Goal: Task Accomplishment & Management: Manage account settings

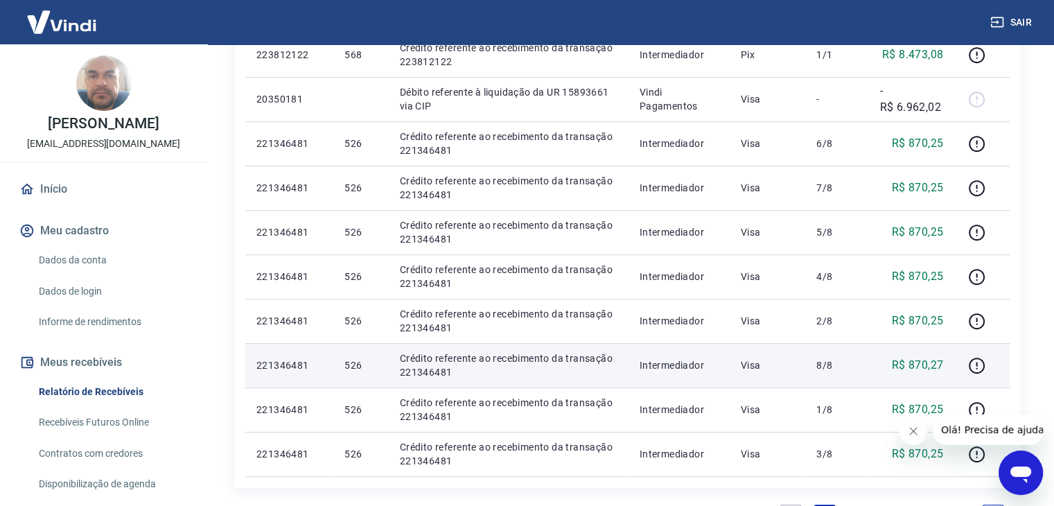
scroll to position [832, 0]
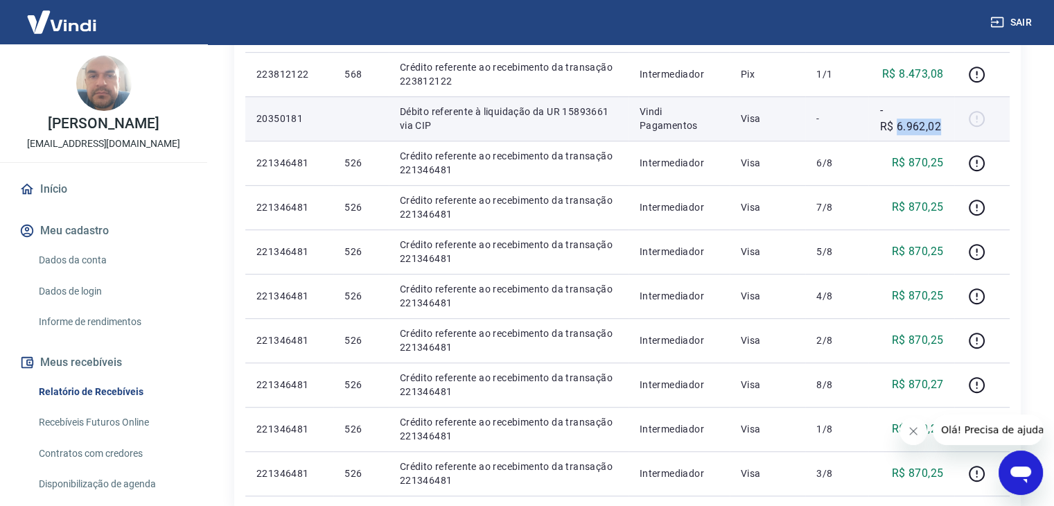
drag, startPoint x: 896, startPoint y: 126, endPoint x: 941, endPoint y: 130, distance: 44.5
click at [941, 130] on p "-R$ 6.962,02" at bounding box center [912, 118] width 64 height 33
copy p "6.962,02"
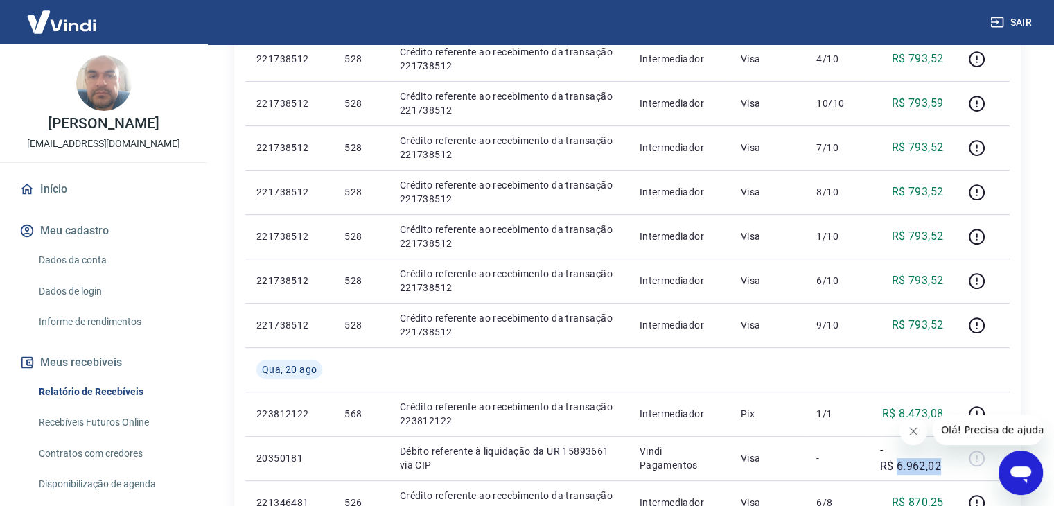
scroll to position [693, 0]
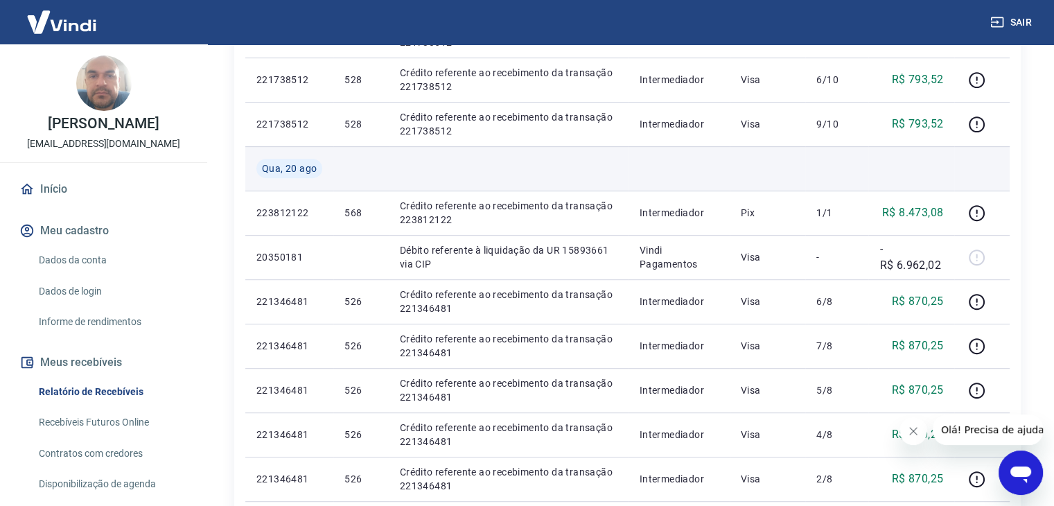
click at [774, 173] on td at bounding box center [768, 168] width 76 height 44
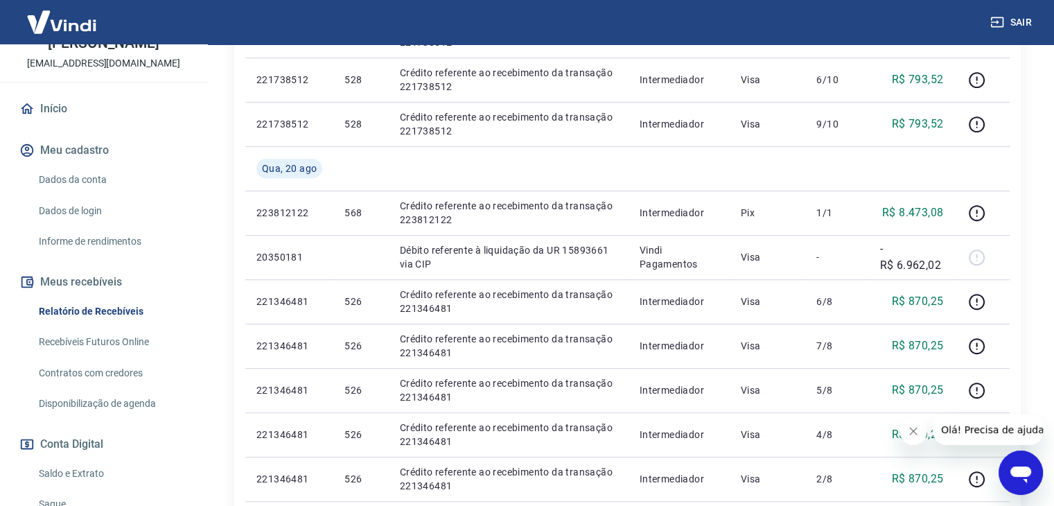
scroll to position [139, 0]
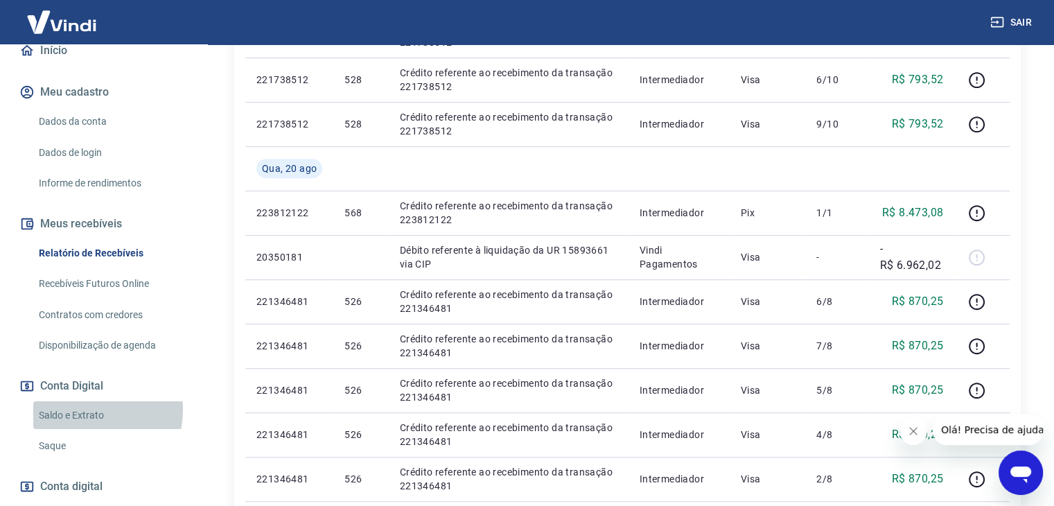
click at [83, 410] on link "Saldo e Extrato" at bounding box center [111, 415] width 157 height 28
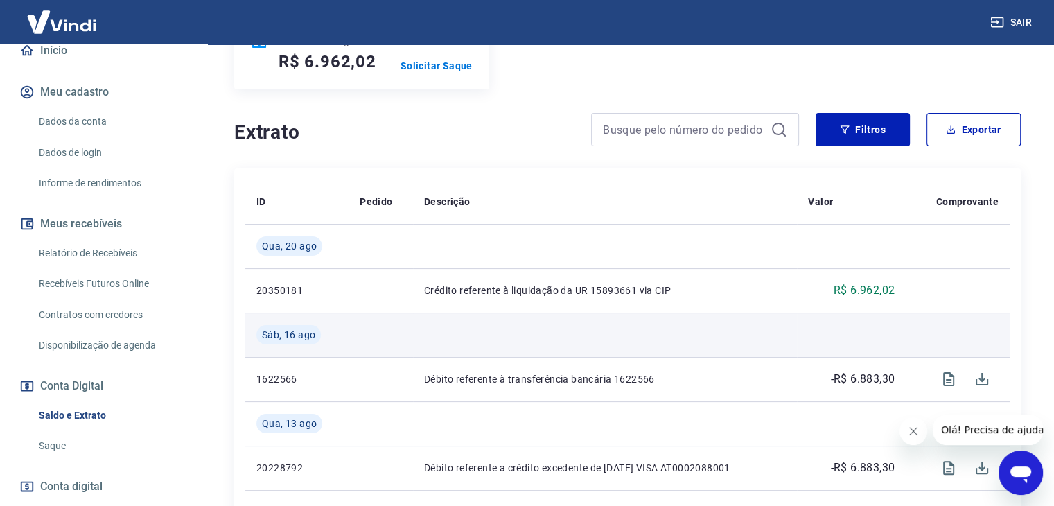
scroll to position [277, 0]
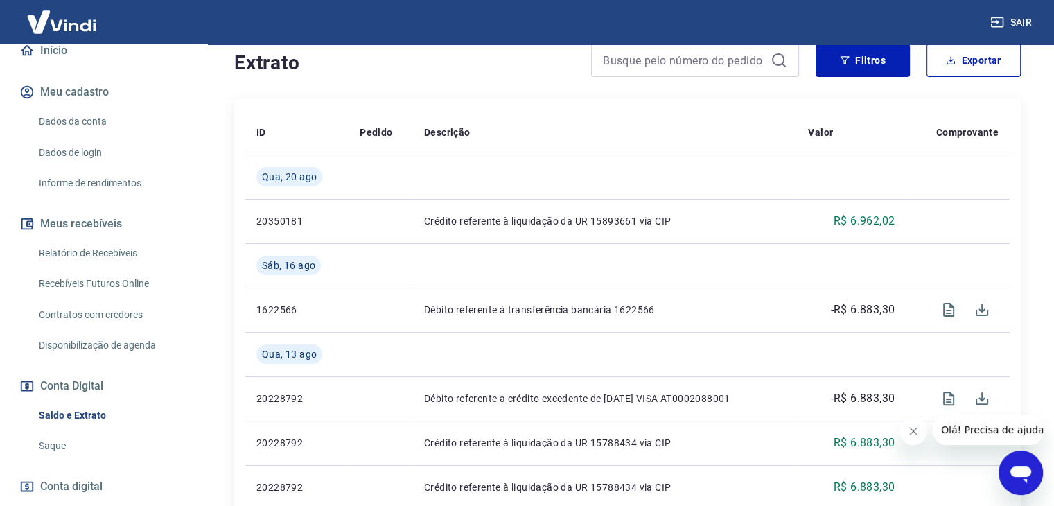
click at [94, 256] on link "Relatório de Recebíveis" at bounding box center [111, 253] width 157 height 28
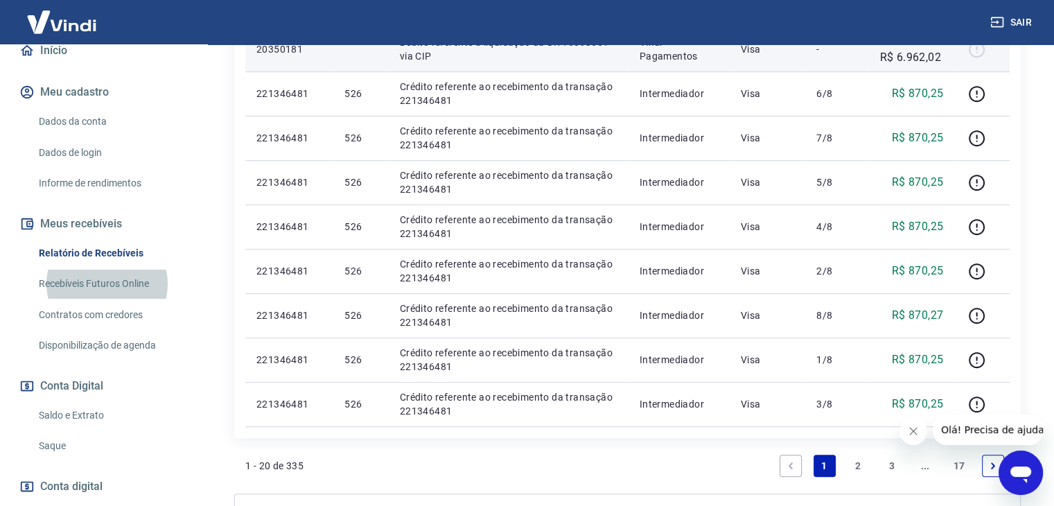
scroll to position [971, 0]
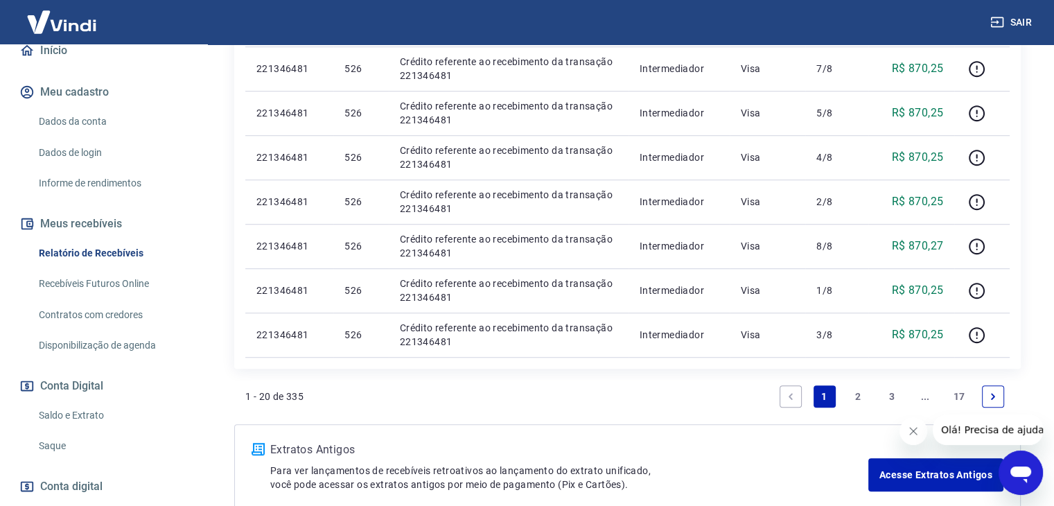
click at [861, 394] on link "2" at bounding box center [858, 396] width 22 height 22
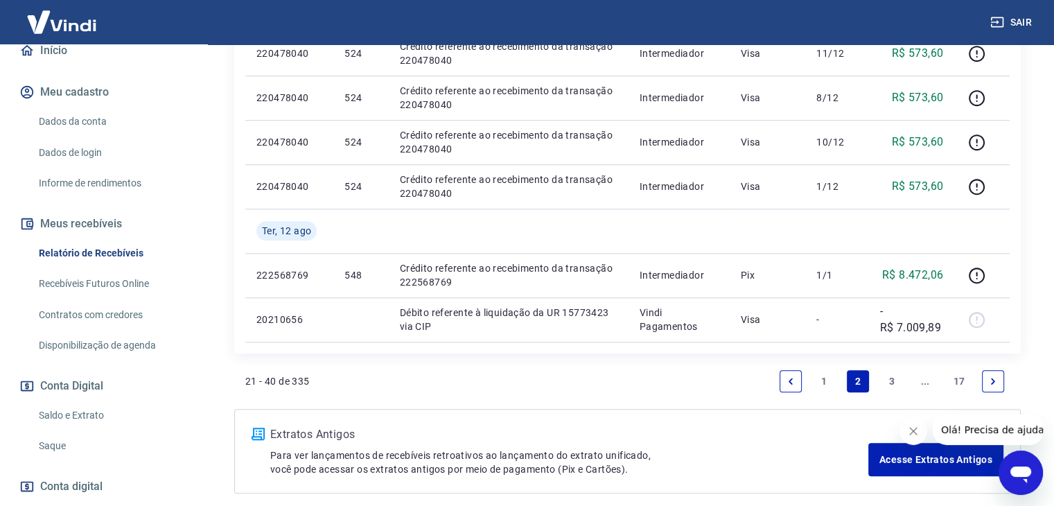
scroll to position [1226, 0]
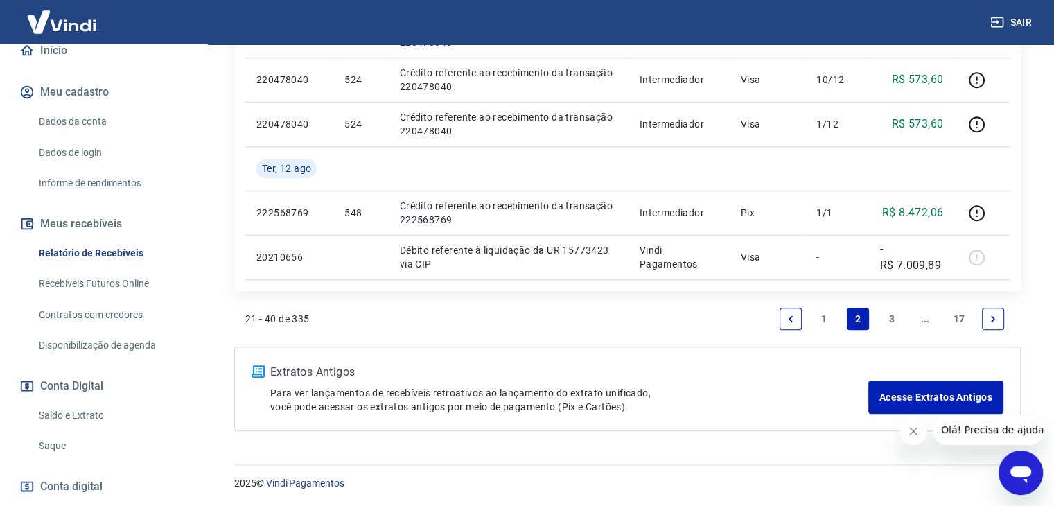
click at [830, 317] on link "1" at bounding box center [825, 319] width 22 height 22
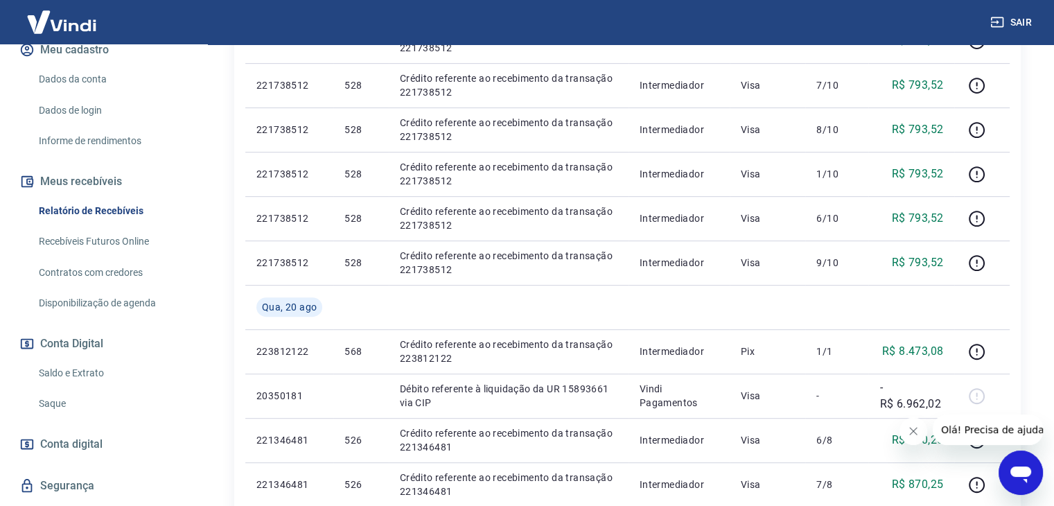
scroll to position [217, 0]
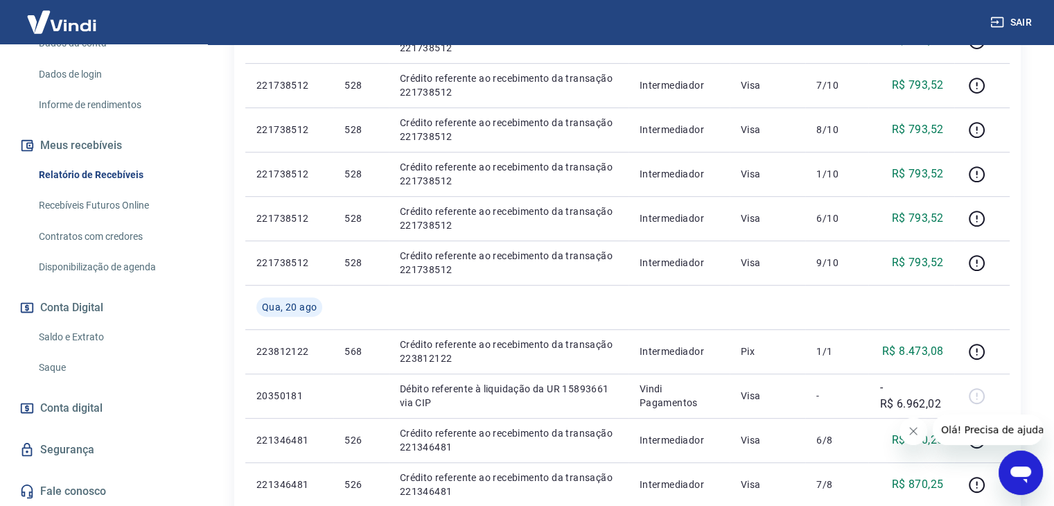
click at [92, 338] on link "Saldo e Extrato" at bounding box center [111, 337] width 157 height 28
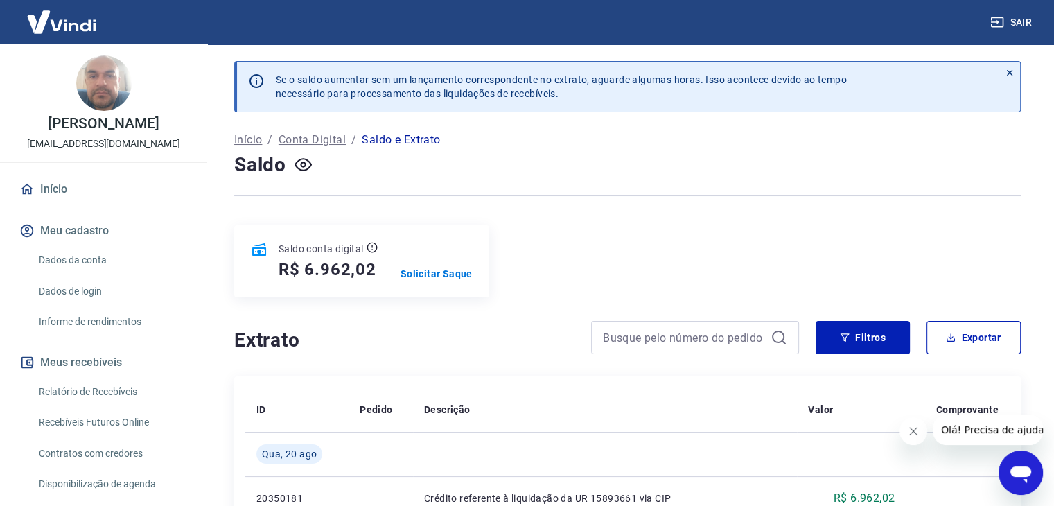
click at [118, 422] on link "Recebíveis Futuros Online" at bounding box center [111, 422] width 157 height 28
